Goal: Task Accomplishment & Management: Manage account settings

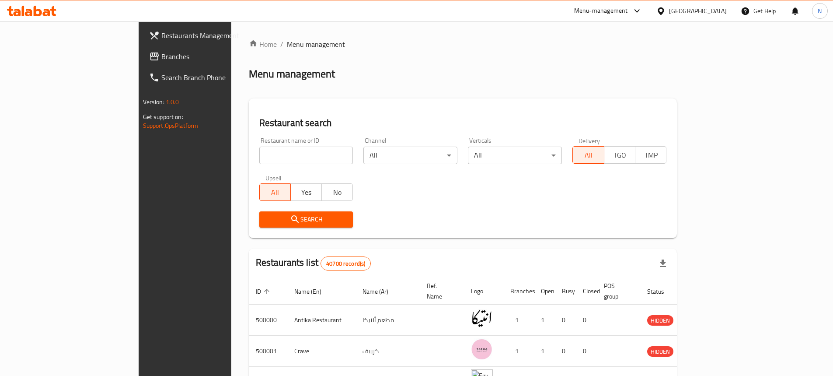
click at [161, 55] on span "Branches" at bounding box center [215, 56] width 109 height 10
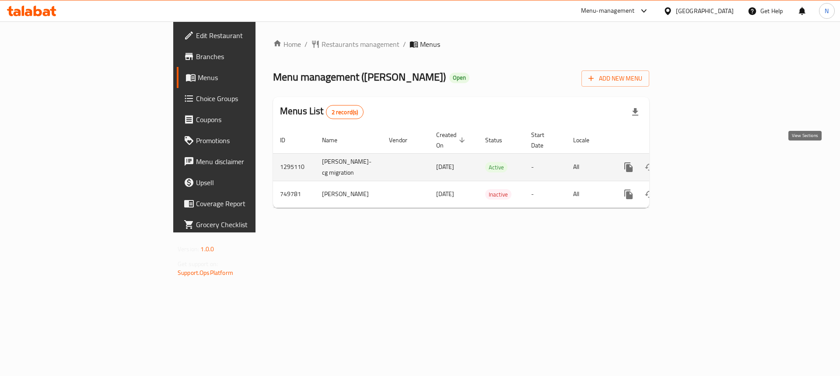
click at [697, 162] on icon "enhanced table" at bounding box center [691, 167] width 10 height 10
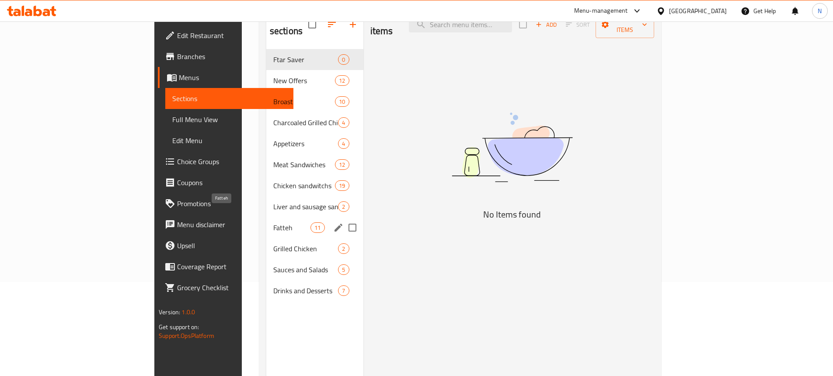
scroll to position [79, 0]
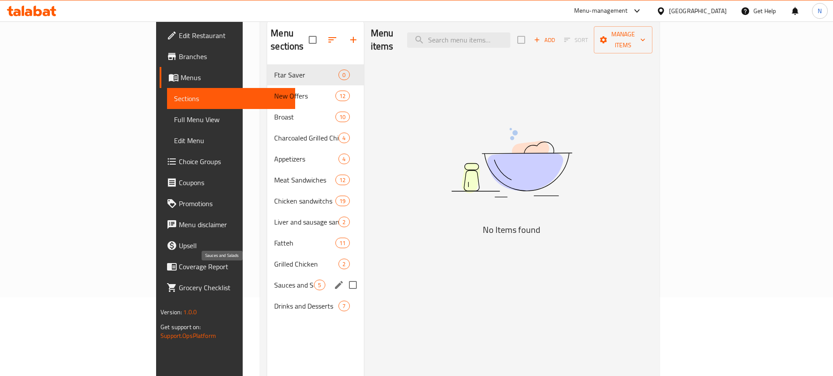
click at [274, 279] on span "Sauces and Salads" at bounding box center [294, 284] width 40 height 10
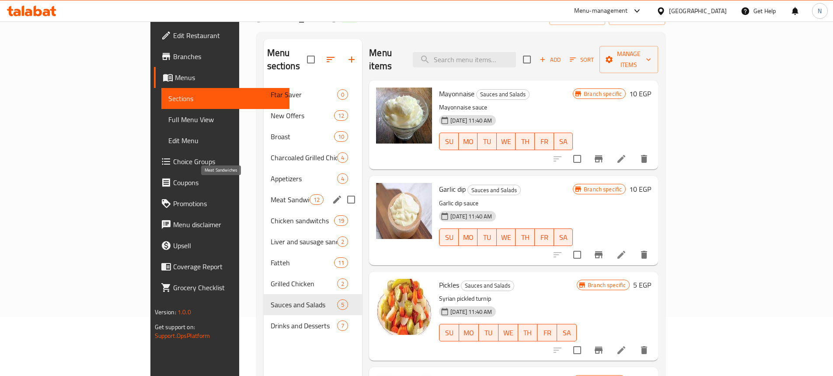
scroll to position [44, 0]
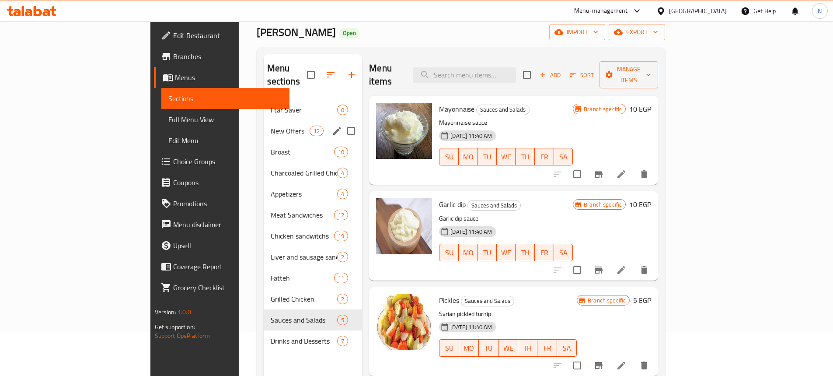
click at [264, 126] on div "New Offers 12" at bounding box center [313, 130] width 99 height 21
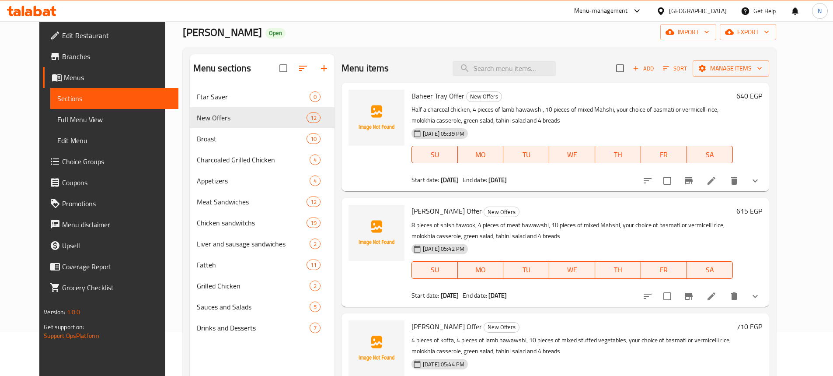
click at [766, 183] on button "show more" at bounding box center [755, 180] width 21 height 21
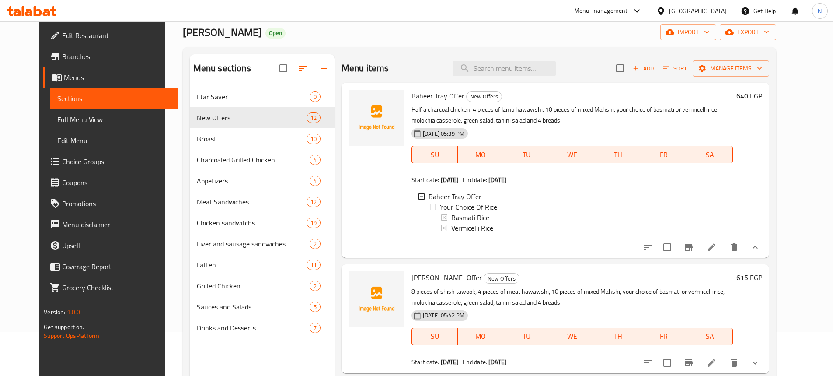
click at [766, 253] on button "show more" at bounding box center [755, 247] width 21 height 21
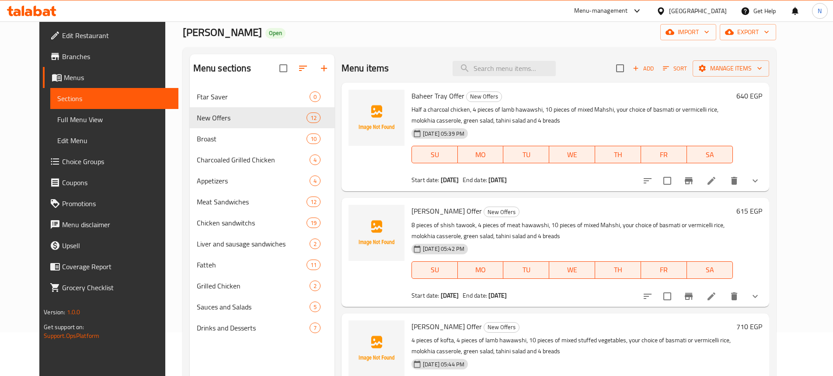
click at [724, 188] on li at bounding box center [711, 181] width 24 height 16
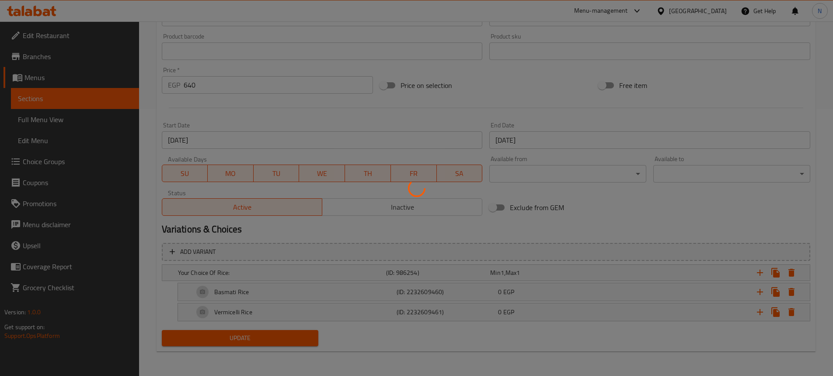
scroll to position [4, 0]
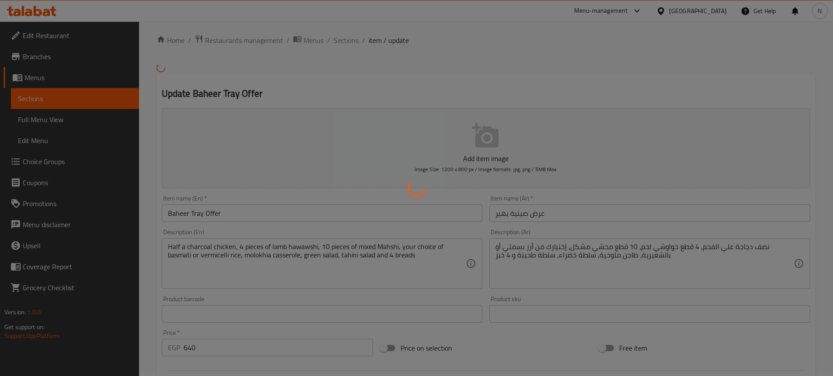
click at [383, 63] on div at bounding box center [416, 188] width 833 height 376
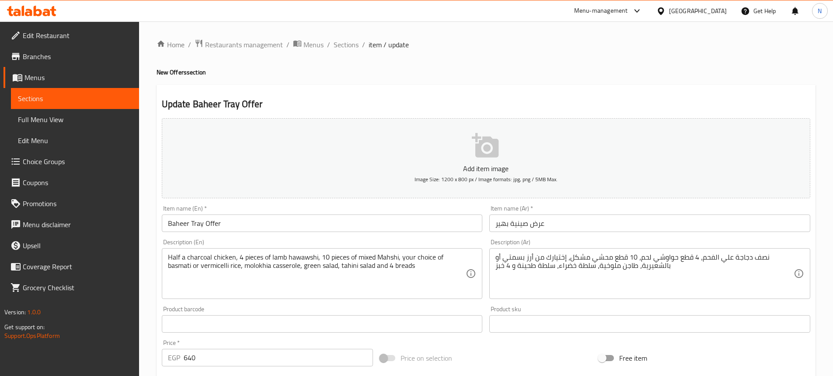
click at [345, 49] on span "Sections" at bounding box center [346, 44] width 25 height 10
